Goal: Task Accomplishment & Management: Manage account settings

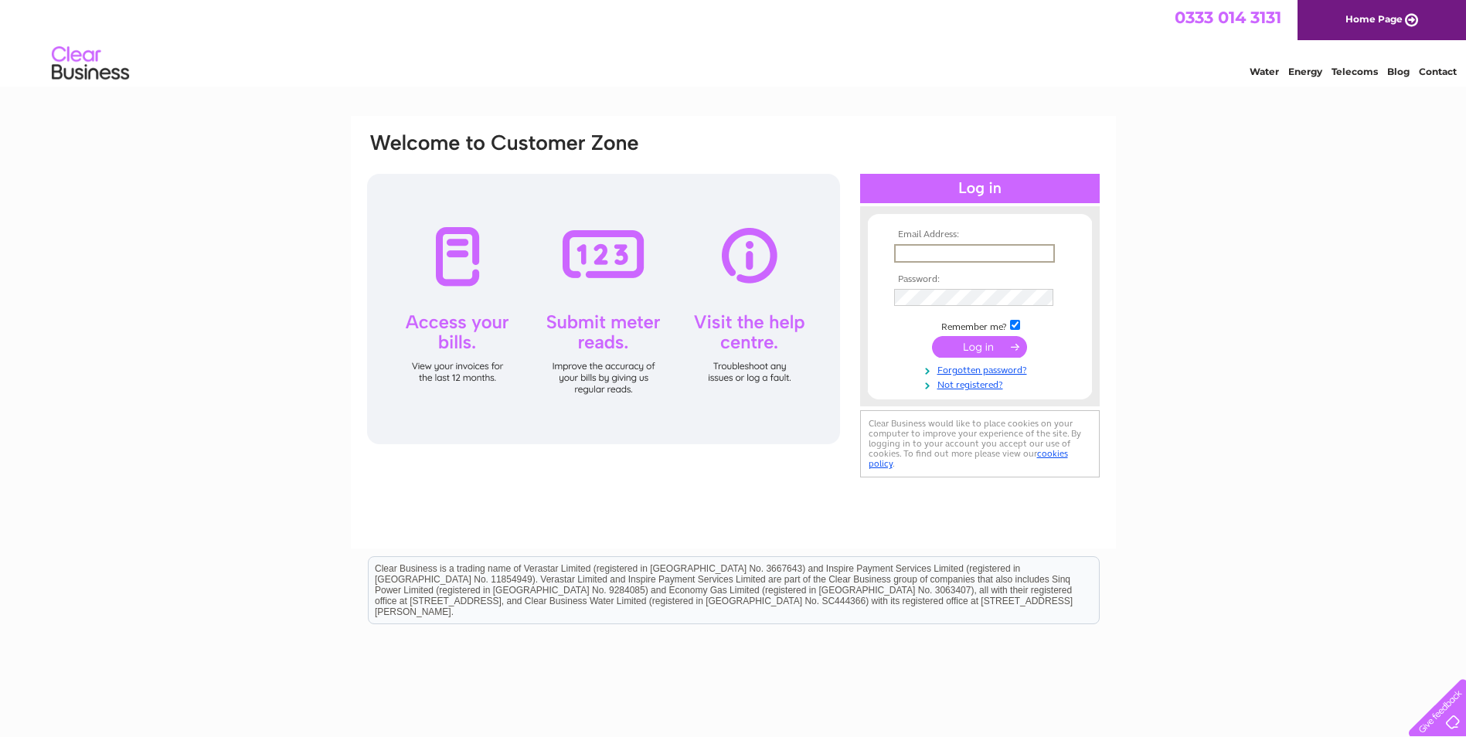
click at [938, 252] on input "text" at bounding box center [974, 253] width 161 height 19
type input "[EMAIL_ADDRESS][DOMAIN_NAME]"
click at [932, 336] on input "submit" at bounding box center [979, 347] width 95 height 22
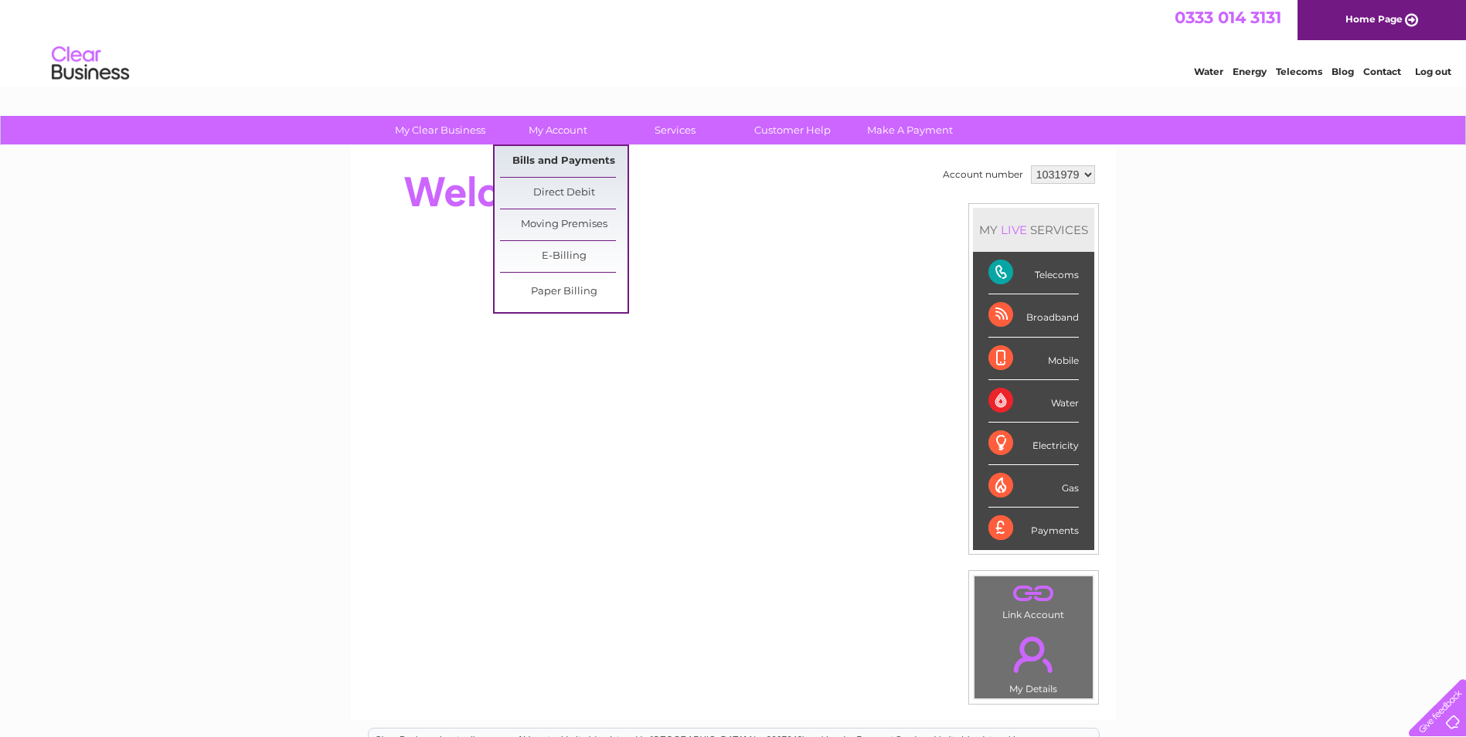
click at [561, 159] on link "Bills and Payments" at bounding box center [564, 161] width 128 height 31
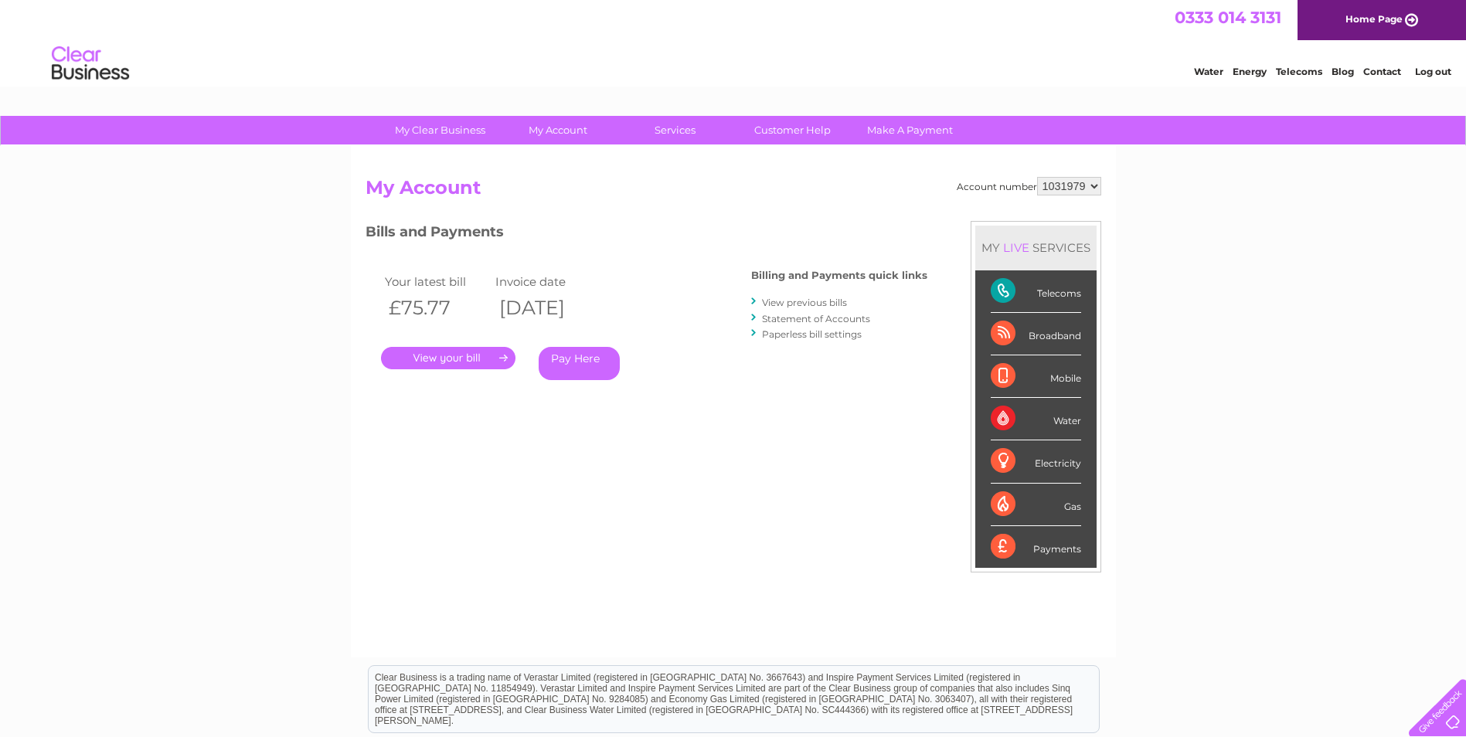
click at [446, 358] on link "." at bounding box center [448, 358] width 135 height 22
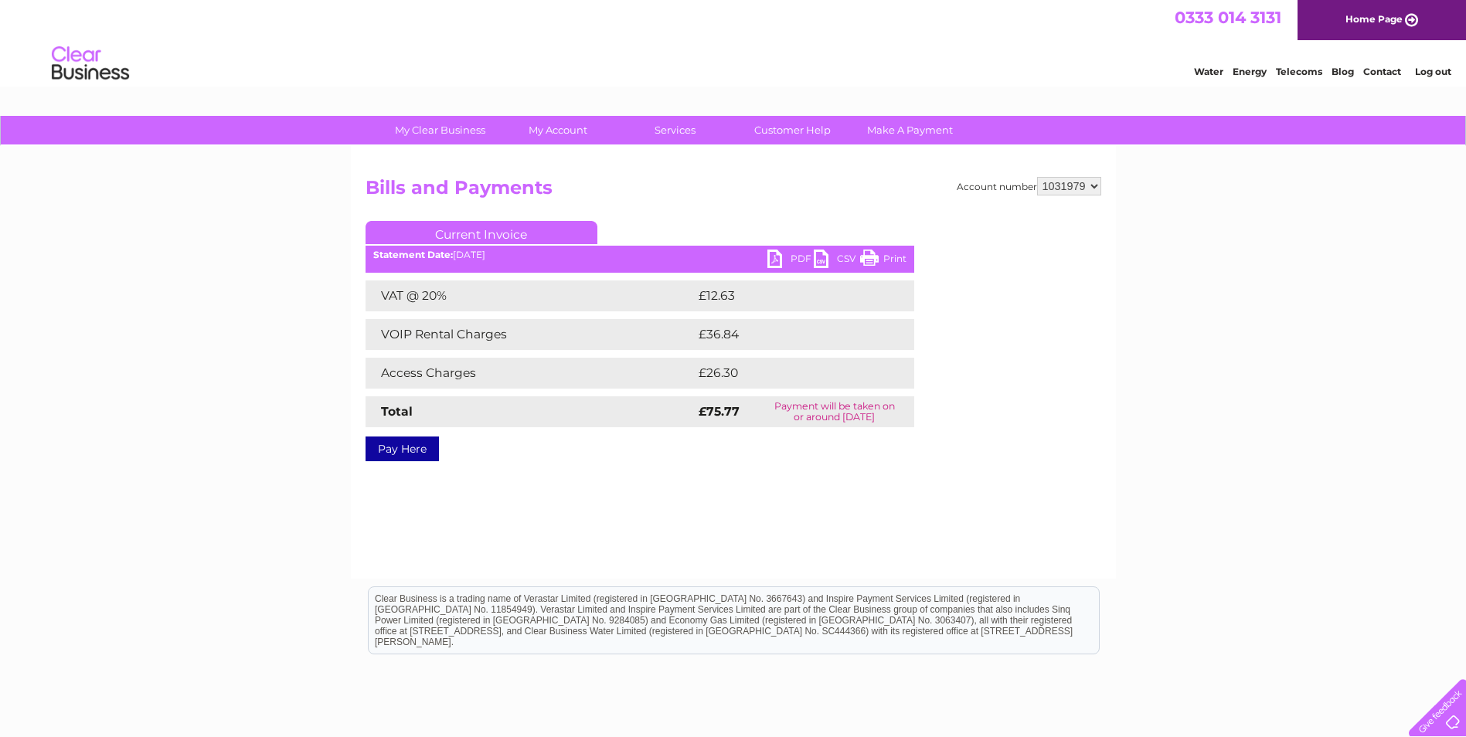
click at [779, 264] on link "PDF" at bounding box center [791, 261] width 46 height 22
click at [885, 262] on link "Print" at bounding box center [883, 261] width 46 height 22
click at [1425, 70] on link "Log out" at bounding box center [1433, 72] width 36 height 12
